Goal: Task Accomplishment & Management: Manage account settings

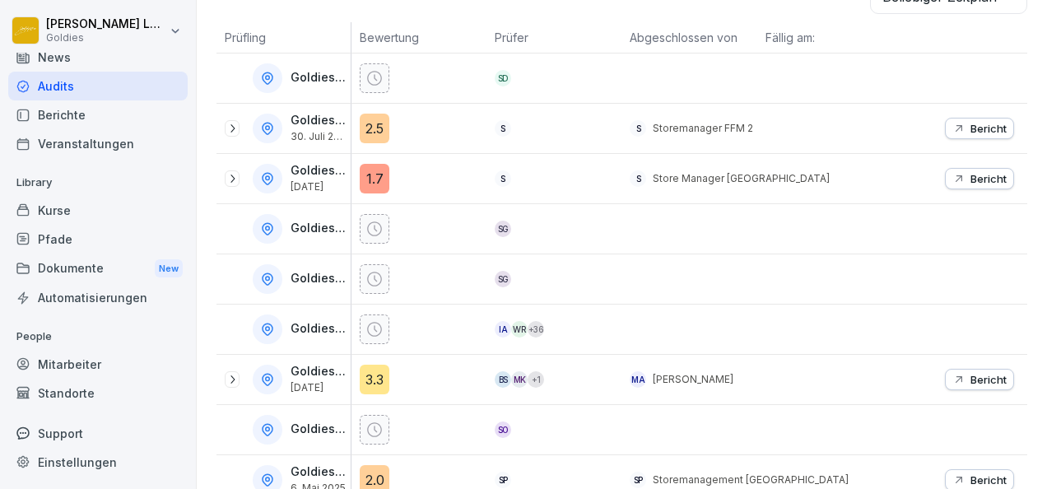
scroll to position [389, 0]
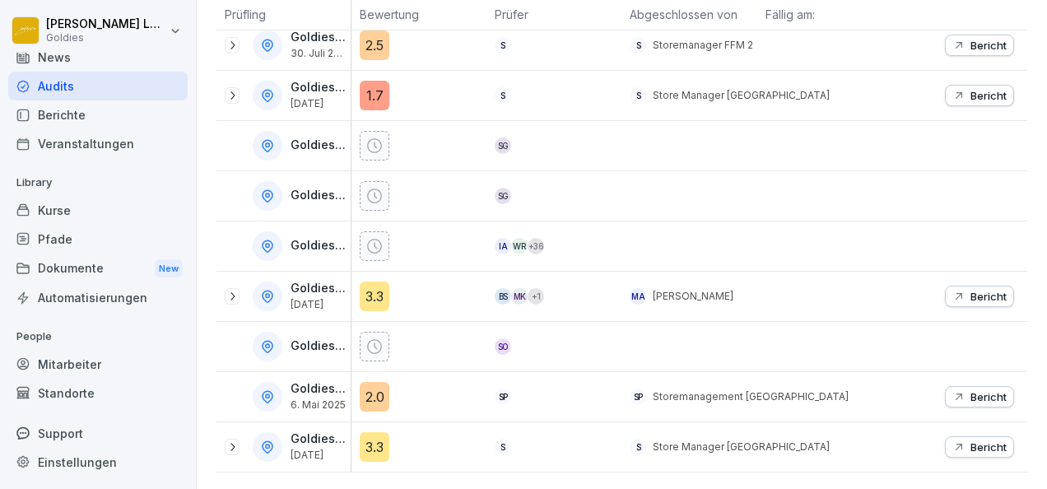
click at [974, 440] on p "Bericht" at bounding box center [988, 446] width 36 height 13
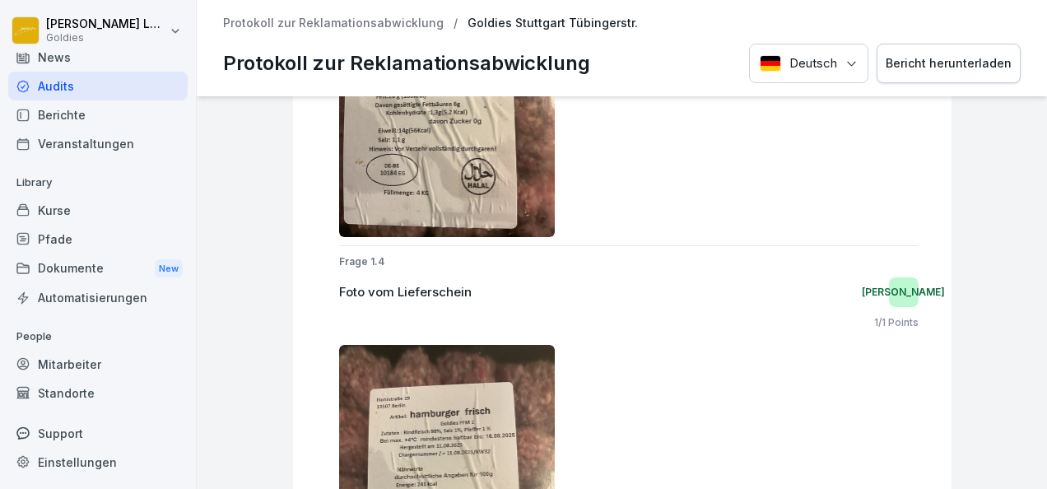
scroll to position [1508, 0]
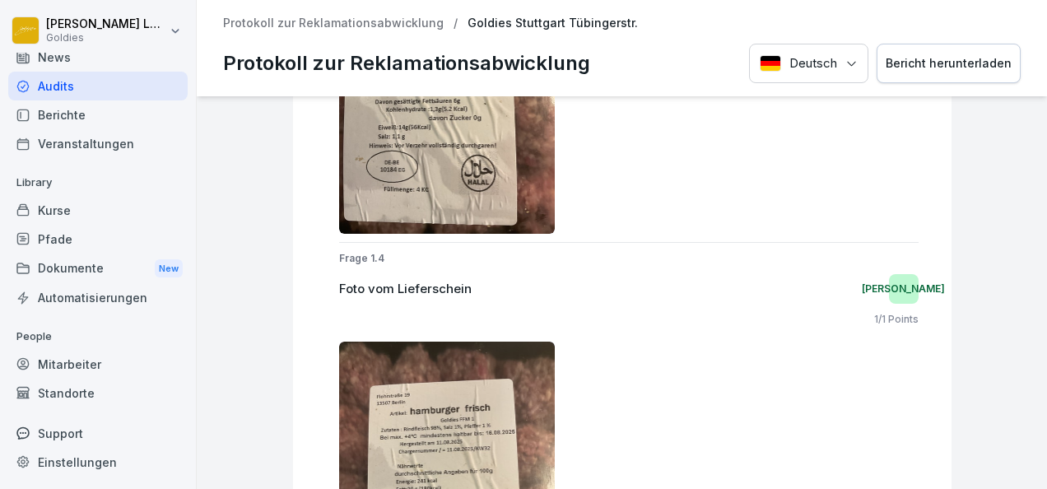
click at [563, 347] on div at bounding box center [628, 486] width 579 height 288
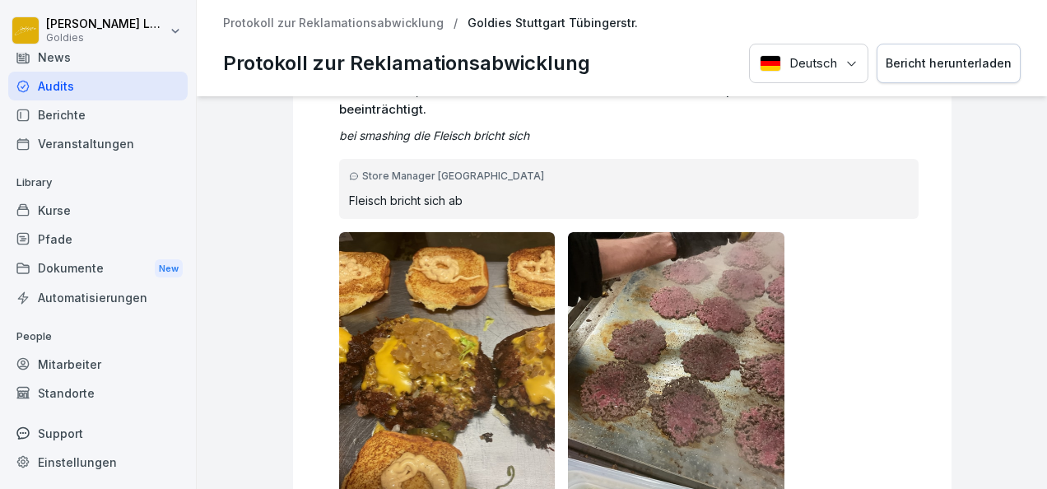
scroll to position [0, 0]
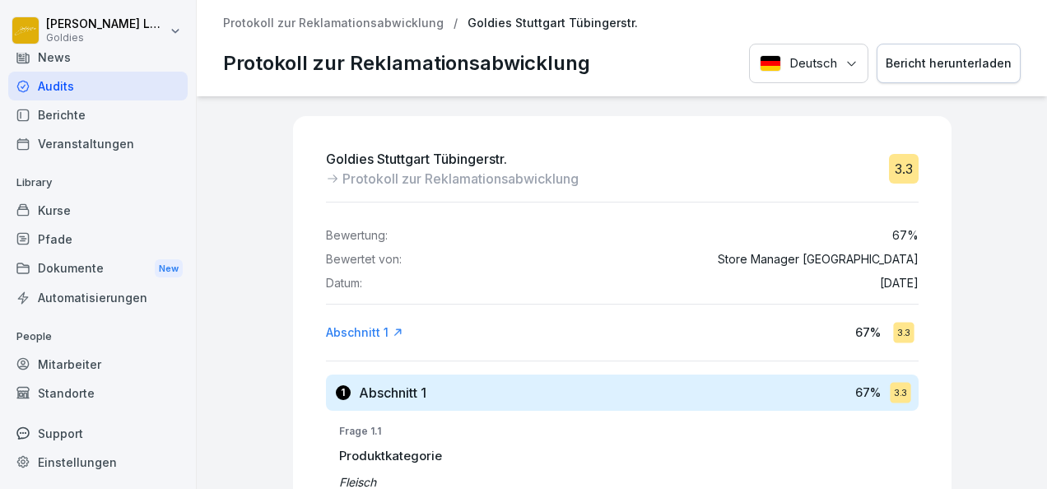
click at [74, 208] on div "Kurse" at bounding box center [97, 210] width 179 height 29
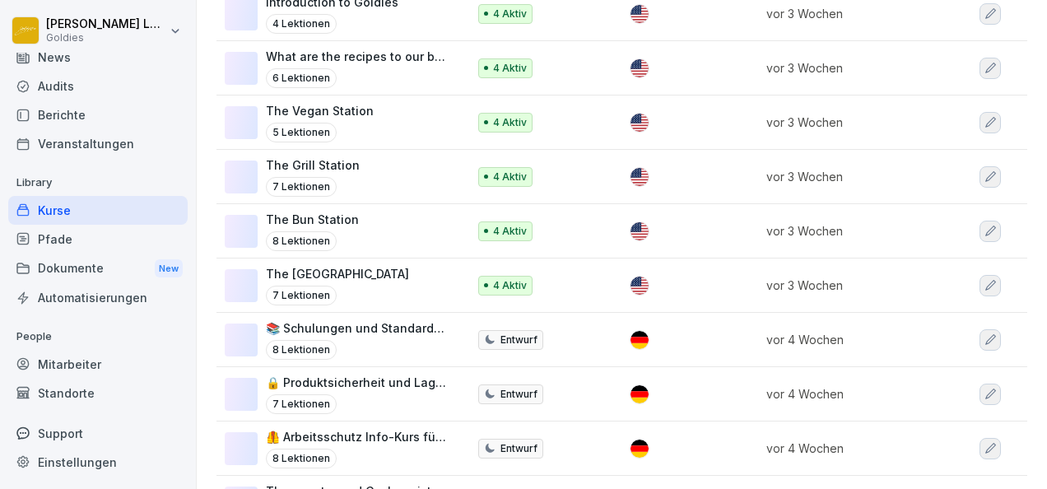
scroll to position [530, 0]
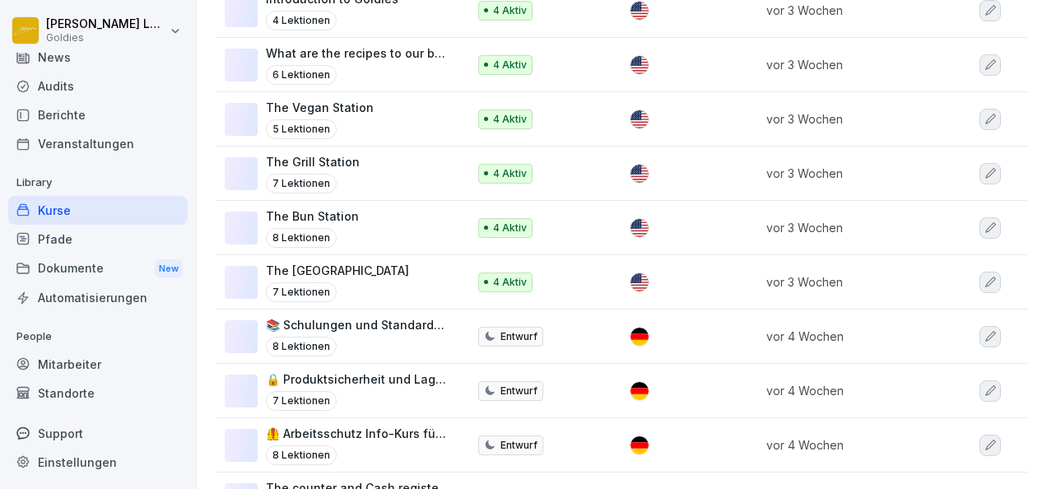
click at [347, 212] on p "The Bun Station" at bounding box center [312, 215] width 93 height 17
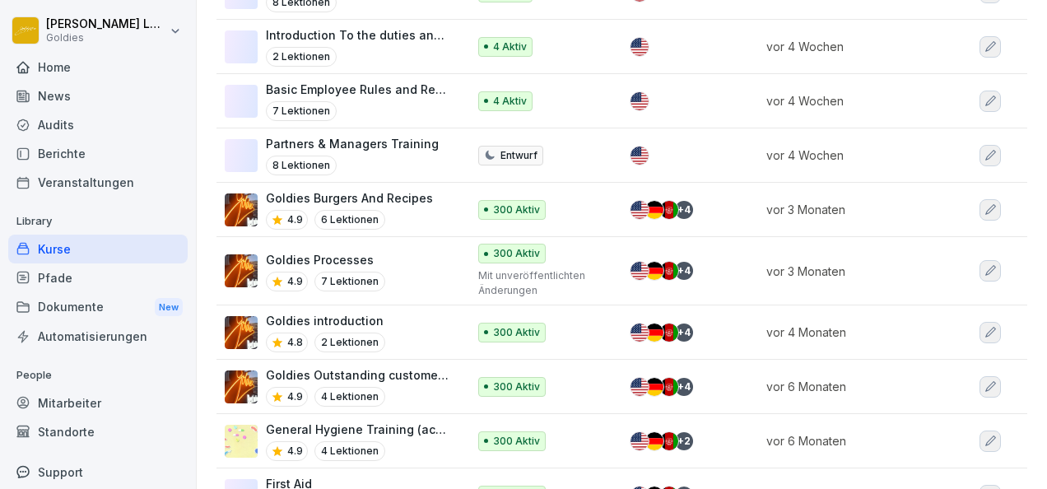
scroll to position [1040, 0]
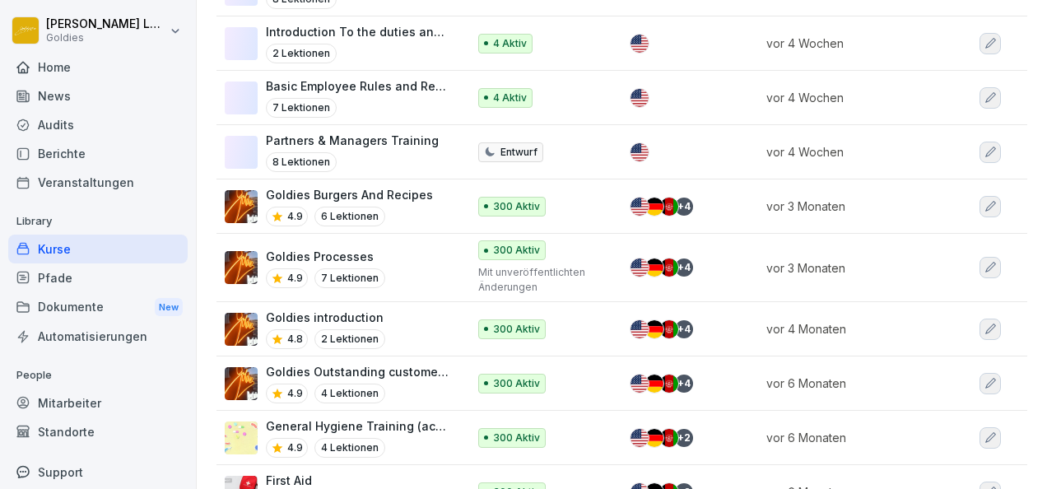
click at [406, 363] on p "Goldies Outstanding customer service" at bounding box center [358, 371] width 184 height 17
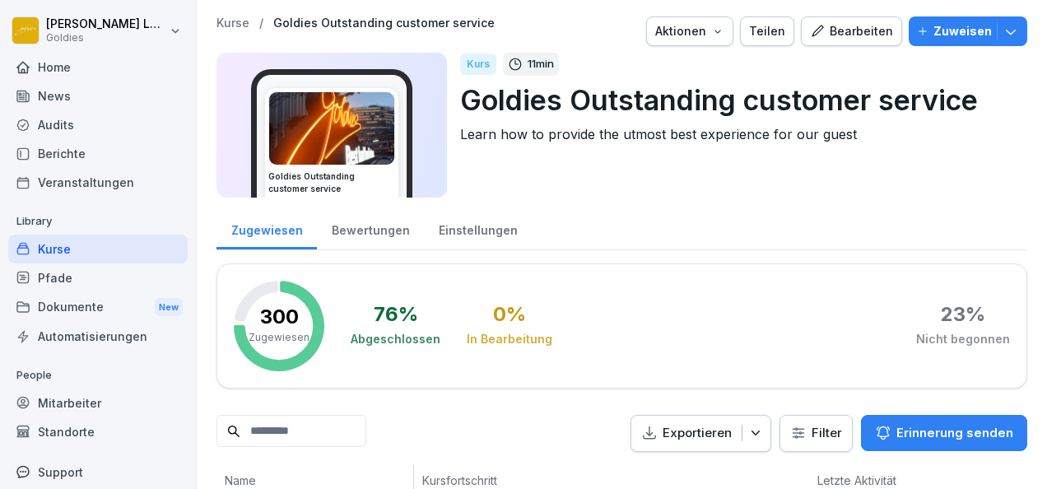
scroll to position [68, 0]
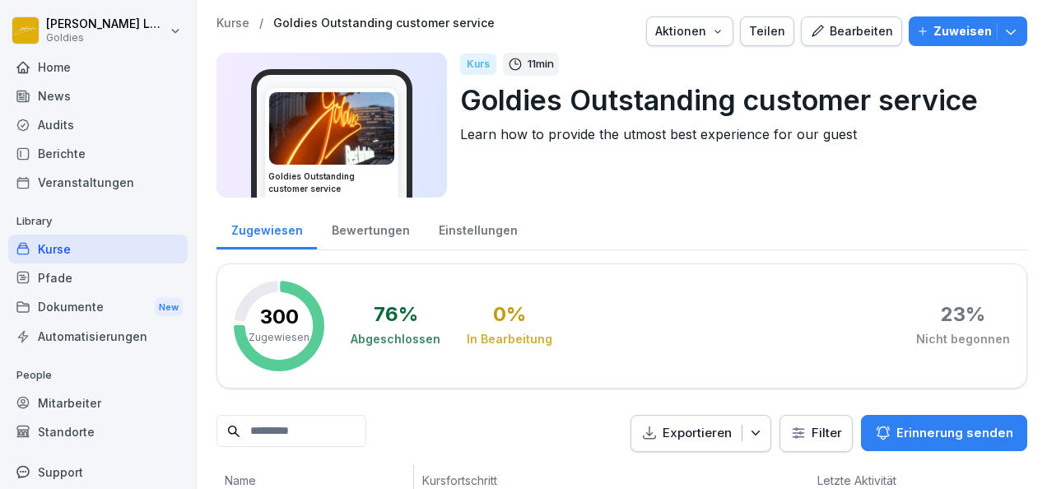
click at [822, 41] on button "Bearbeiten" at bounding box center [851, 31] width 101 height 30
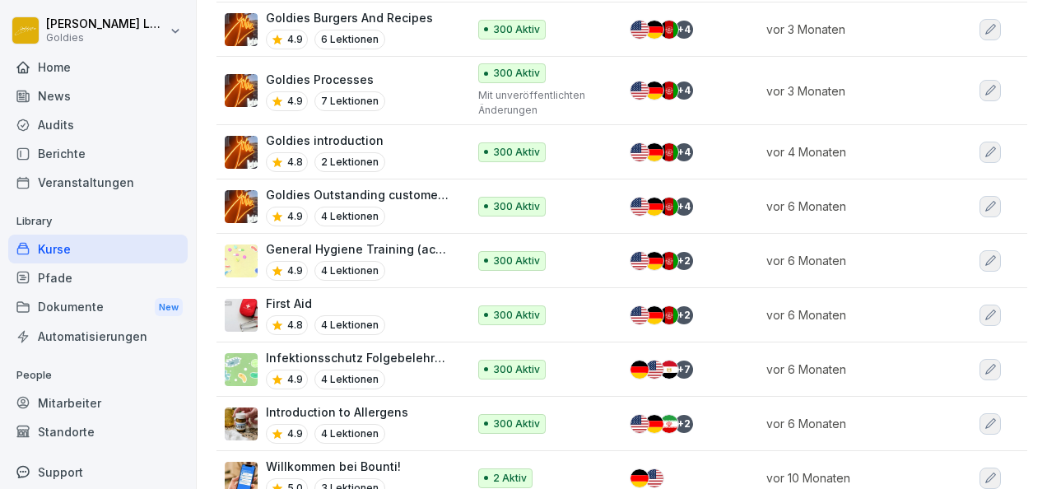
scroll to position [1289, 0]
